Goal: Task Accomplishment & Management: Use online tool/utility

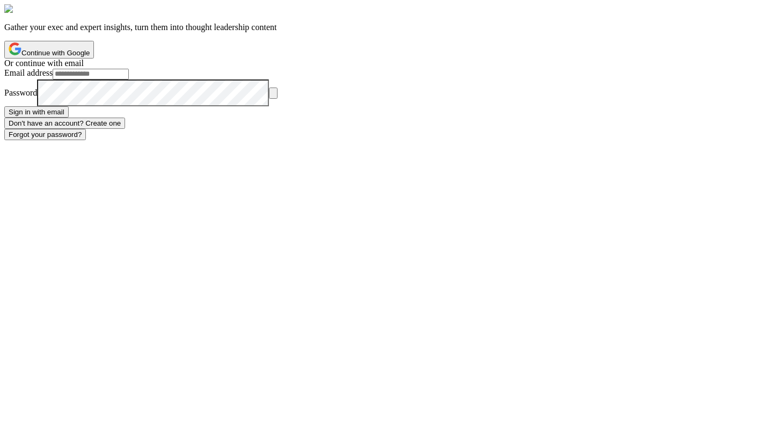
click at [129, 79] on input "Email address" at bounding box center [91, 74] width 76 height 11
type input "**********"
click at [4, 106] on button "Sign in with email" at bounding box center [36, 111] width 64 height 11
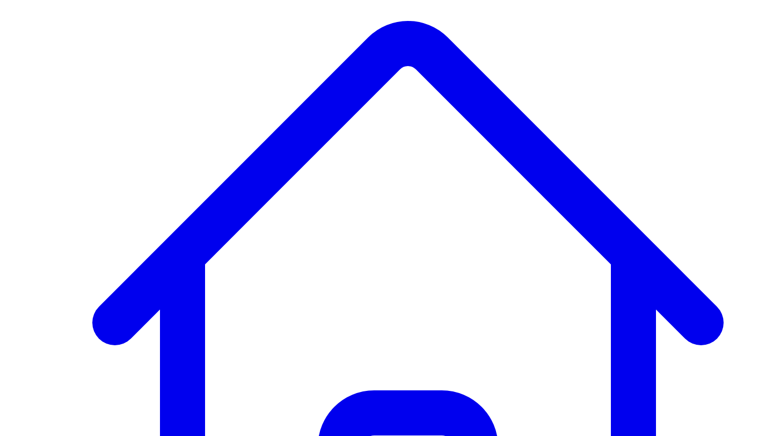
scroll to position [254, 0]
